Goal: Information Seeking & Learning: Learn about a topic

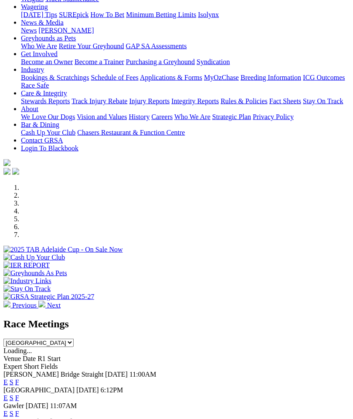
scroll to position [108, 0]
click at [19, 393] on link "F" at bounding box center [17, 396] width 4 height 7
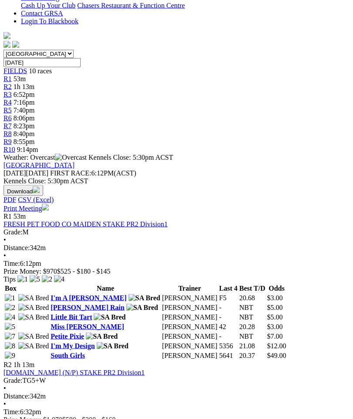
scroll to position [251, 0]
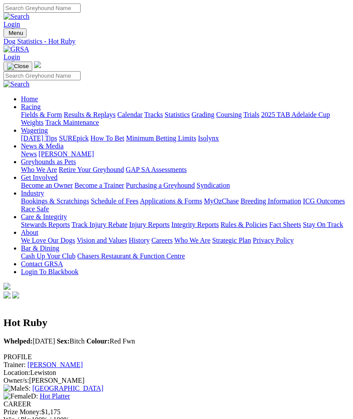
click at [70, 392] on link "Hot Platter" at bounding box center [55, 395] width 31 height 7
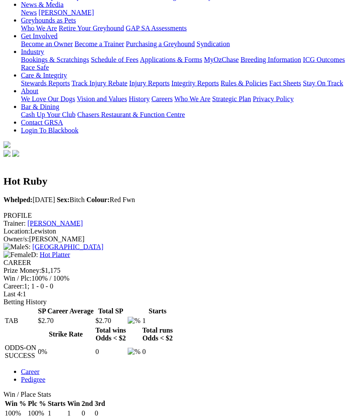
scroll to position [143, 0]
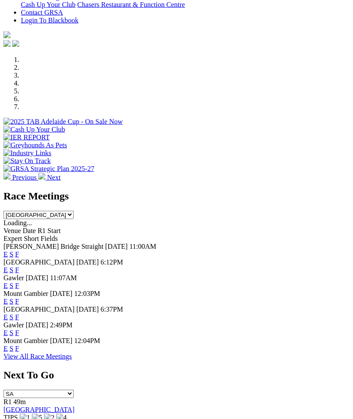
scroll to position [243, 0]
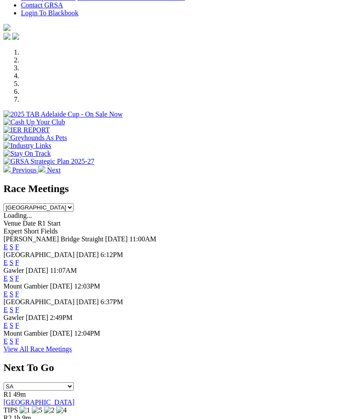
click at [19, 321] on link "F" at bounding box center [17, 324] width 4 height 7
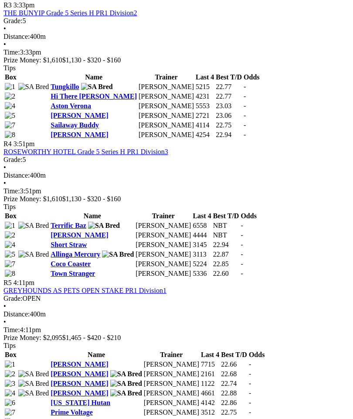
scroll to position [744, 0]
